Goal: Navigation & Orientation: Find specific page/section

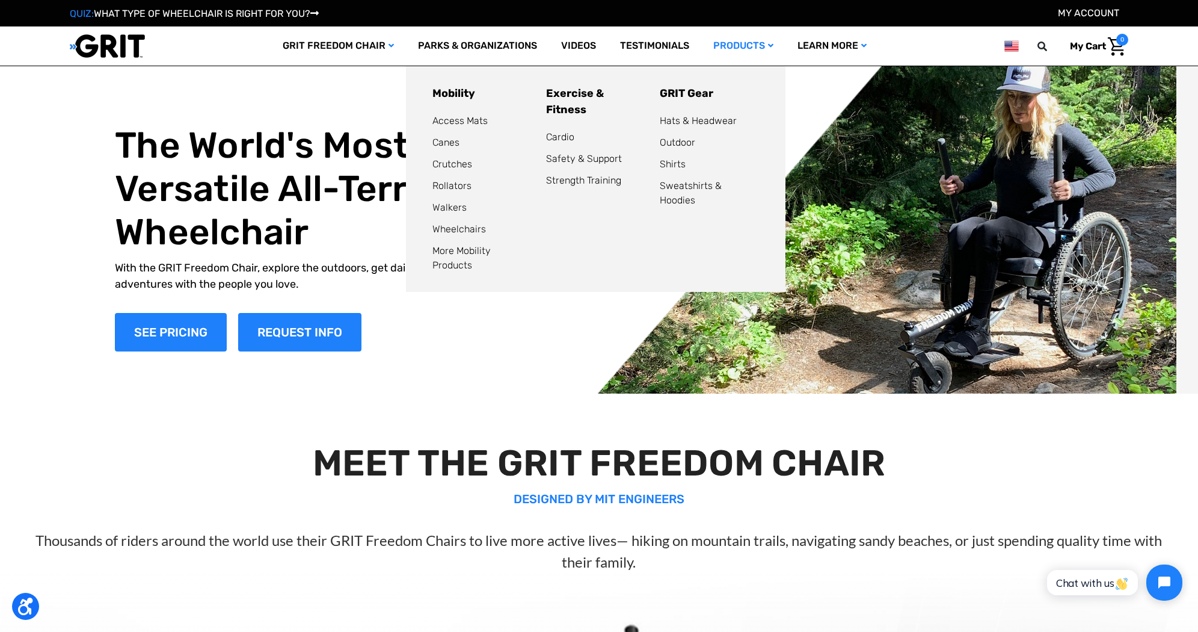
click at [741, 42] on link "Products" at bounding box center [744, 45] width 84 height 39
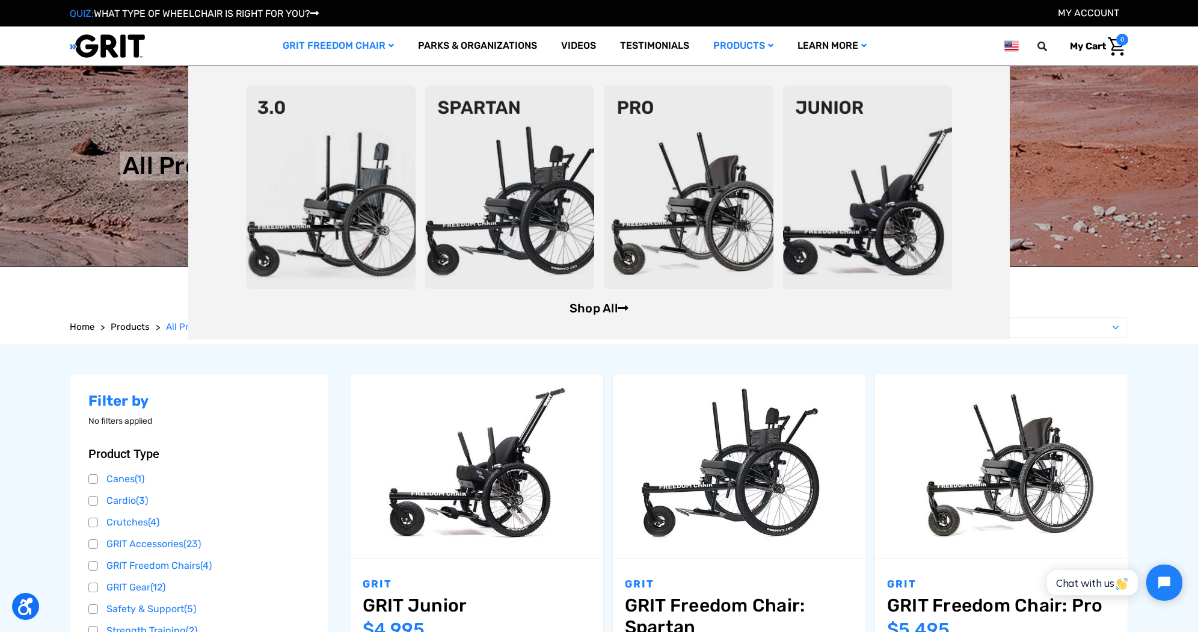
click at [576, 307] on link "Shop All" at bounding box center [599, 308] width 59 height 14
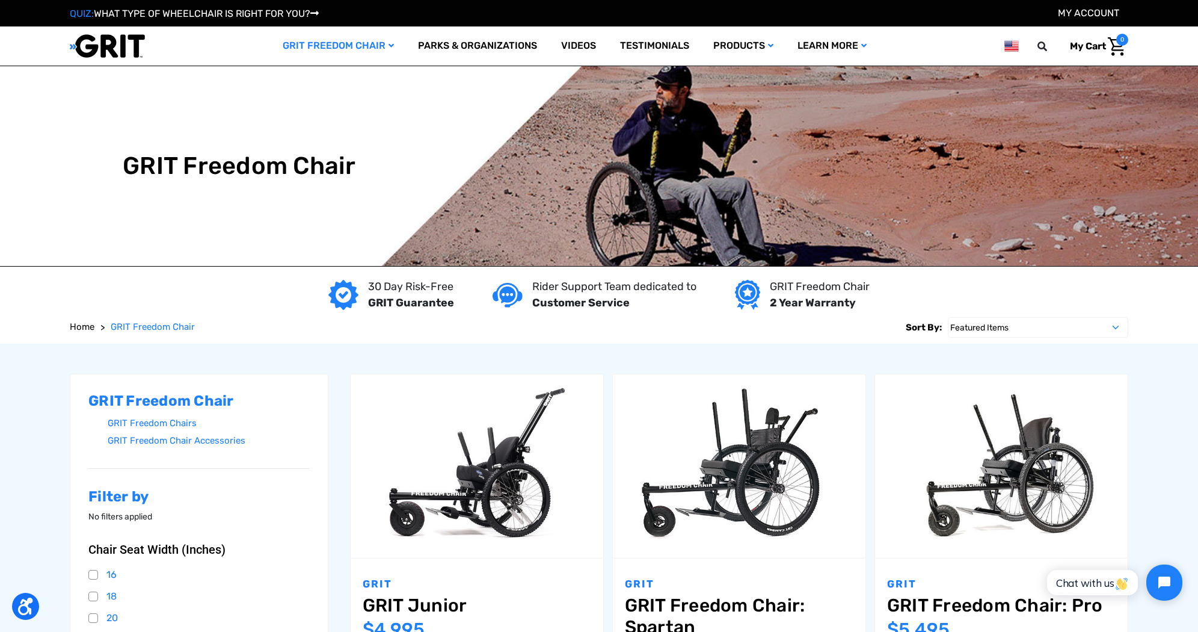
click at [1108, 14] on link "My Account" at bounding box center [1088, 12] width 61 height 11
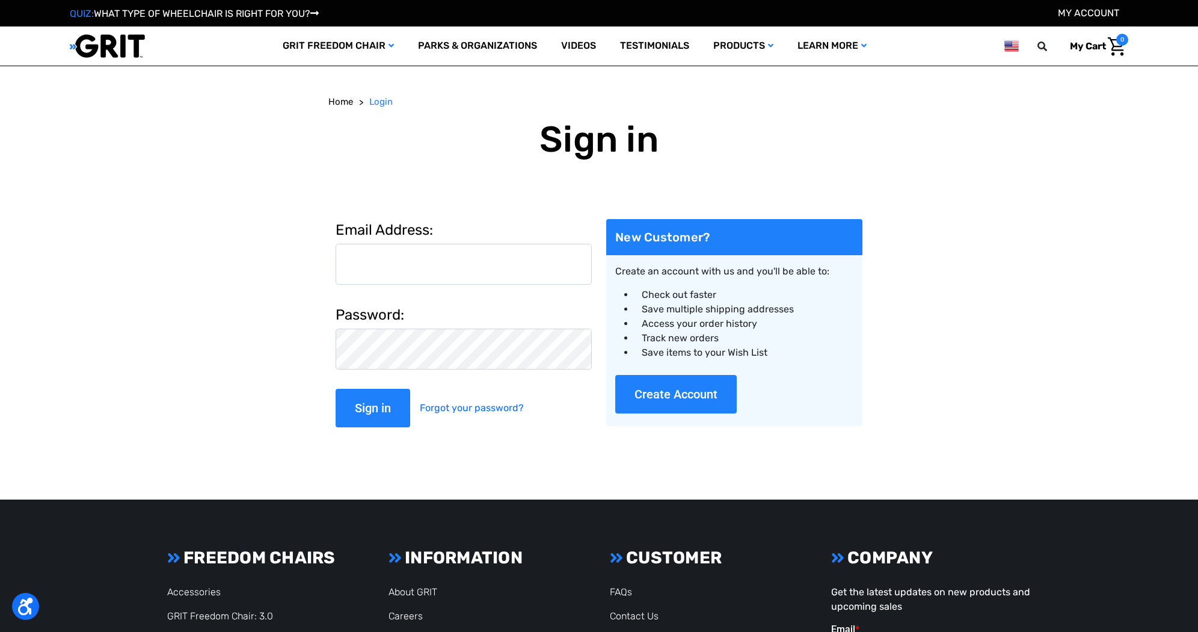
click at [473, 261] on input "Email Address:" at bounding box center [464, 264] width 256 height 41
type input "alex@gogrit.us"
click at [336, 389] on input "Sign in" at bounding box center [373, 408] width 75 height 39
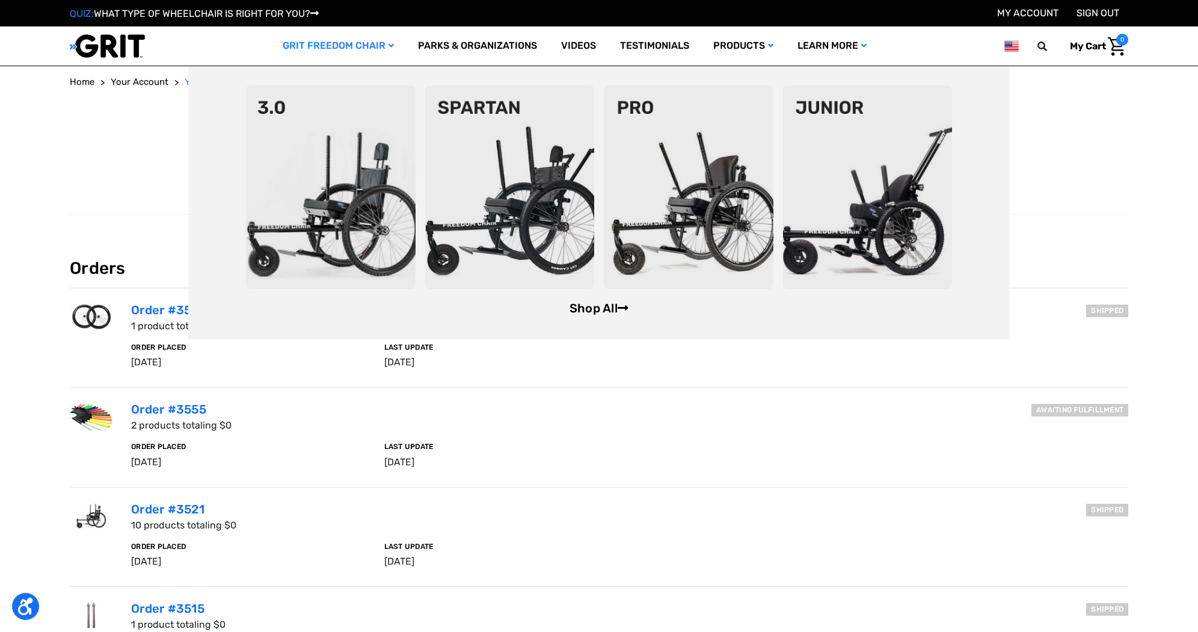
click at [588, 304] on link "Shop All" at bounding box center [599, 308] width 59 height 14
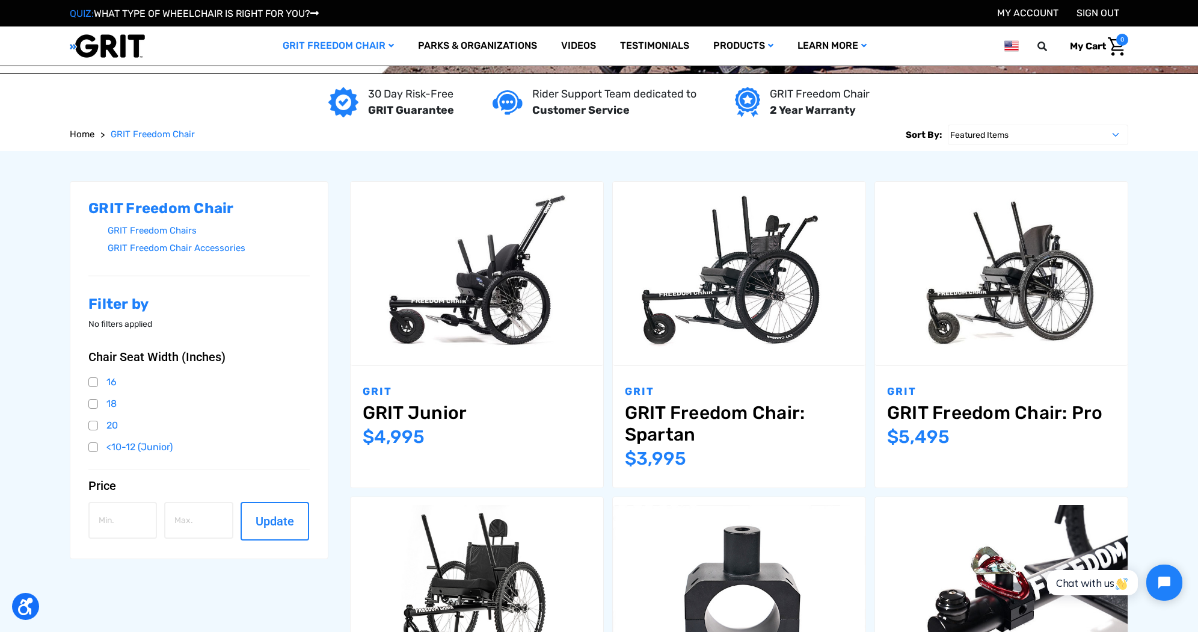
scroll to position [145, 0]
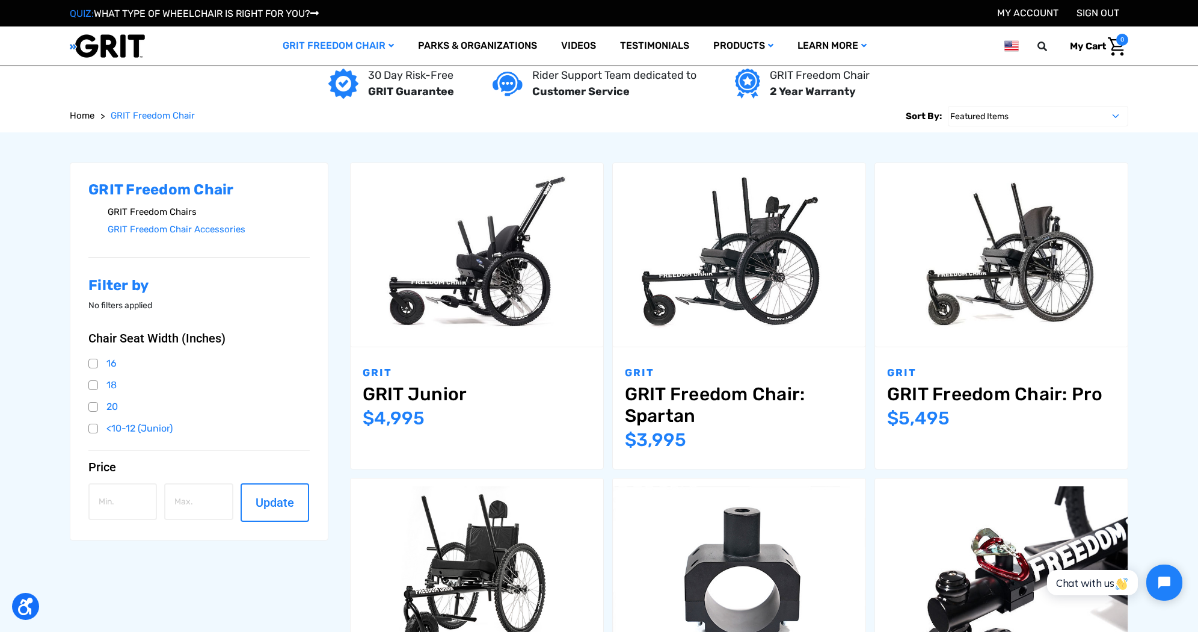
click at [197, 215] on link "GRIT Freedom Chairs" at bounding box center [209, 211] width 202 height 17
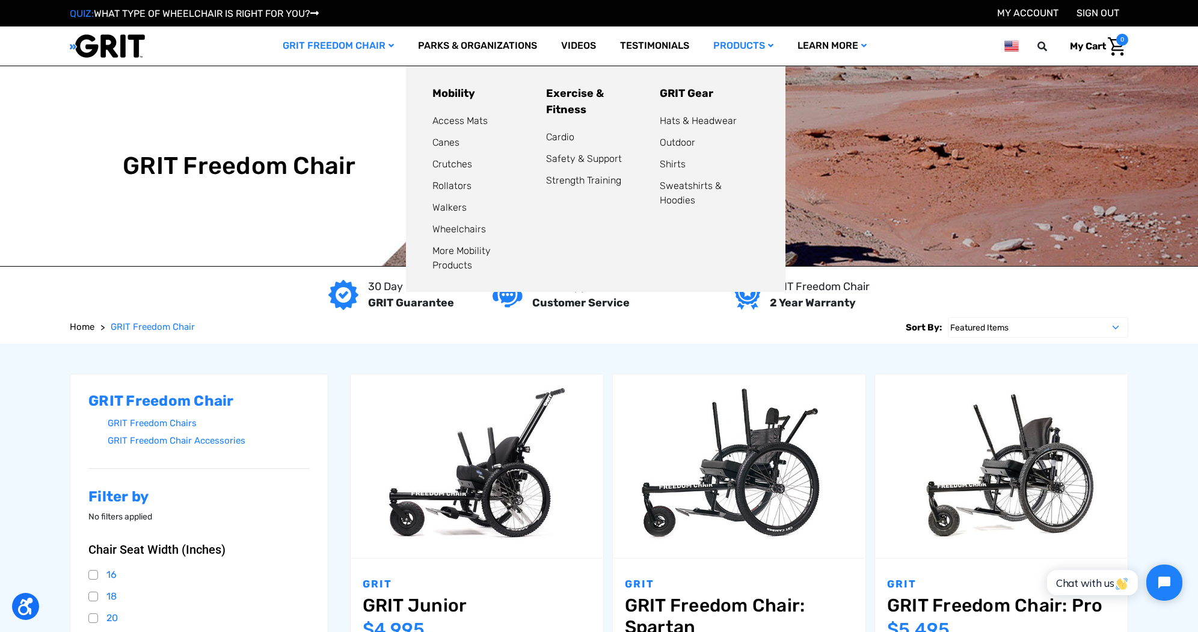
click at [739, 43] on link "Products" at bounding box center [744, 45] width 84 height 39
